Goal: Complete application form: Complete application form

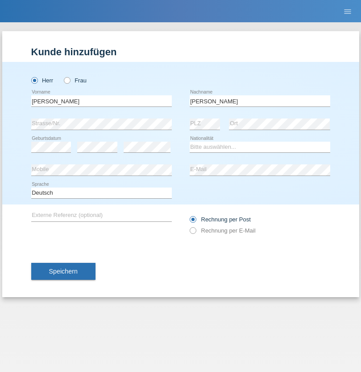
type input "[PERSON_NAME]"
select select "ES"
select select "C"
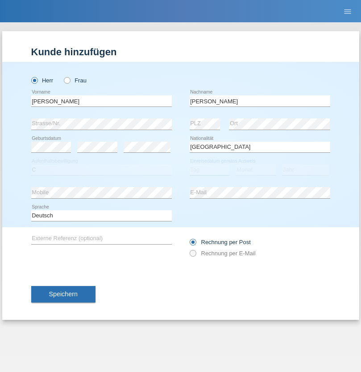
select select "25"
select select "03"
select select "2021"
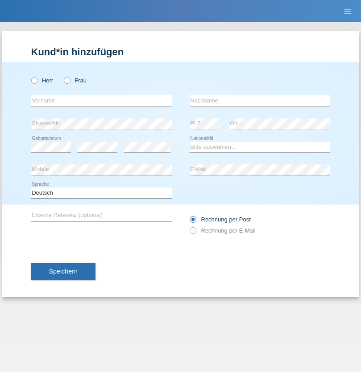
radio input "true"
click at [101, 101] on input "text" at bounding box center [101, 100] width 140 height 11
type input "firat"
click at [260, 101] on input "text" at bounding box center [260, 100] width 140 height 11
type input "kara"
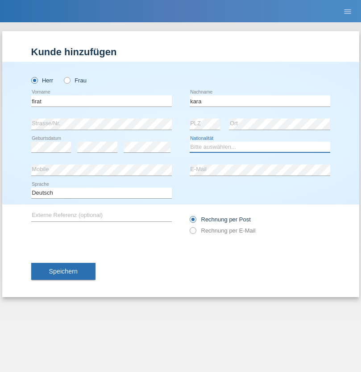
select select "CH"
